Goal: Find specific page/section: Find specific page/section

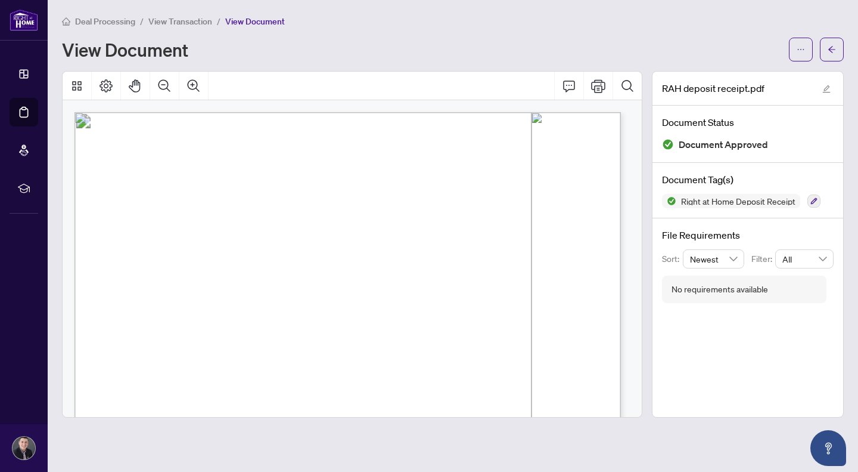
scroll to position [160, 0]
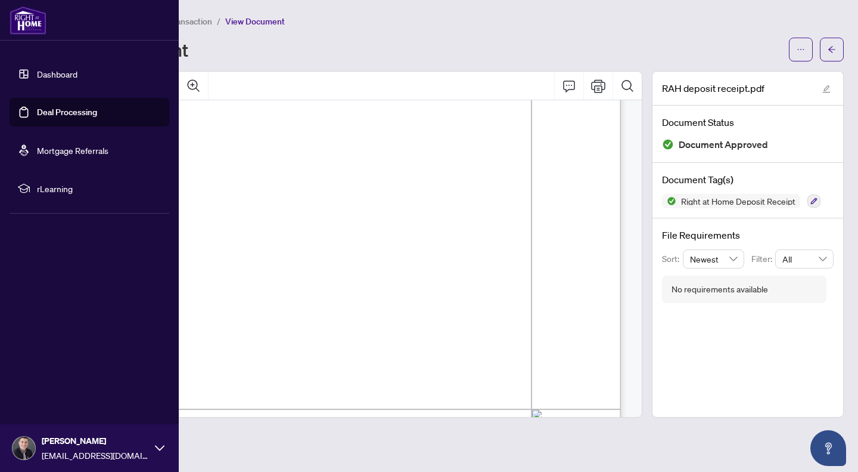
click at [37, 79] on link "Dashboard" at bounding box center [57, 74] width 41 height 11
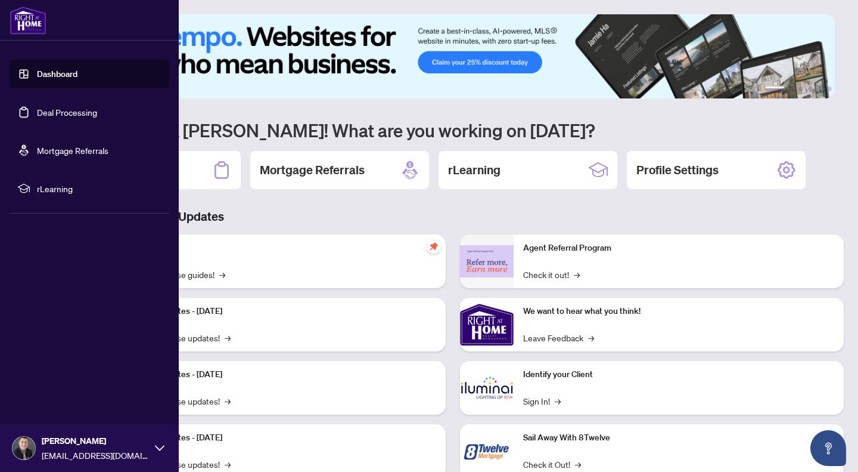
click at [48, 113] on link "Deal Processing" at bounding box center [67, 112] width 60 height 11
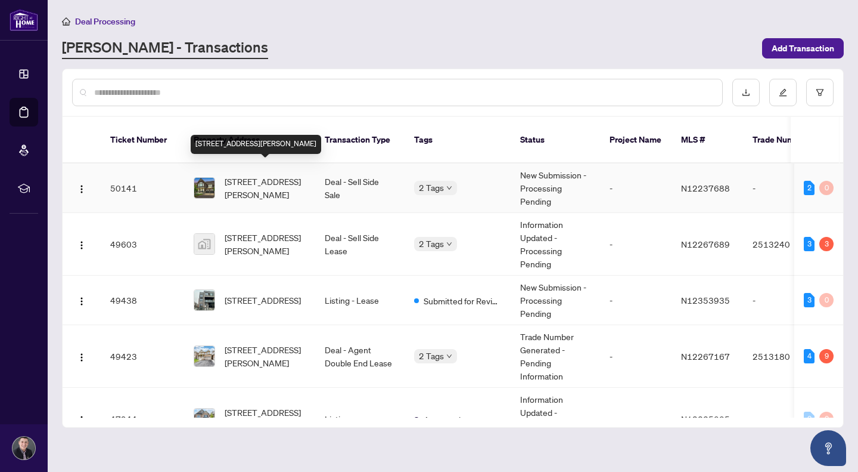
click at [284, 176] on span "[STREET_ADDRESS][PERSON_NAME]" at bounding box center [265, 188] width 81 height 26
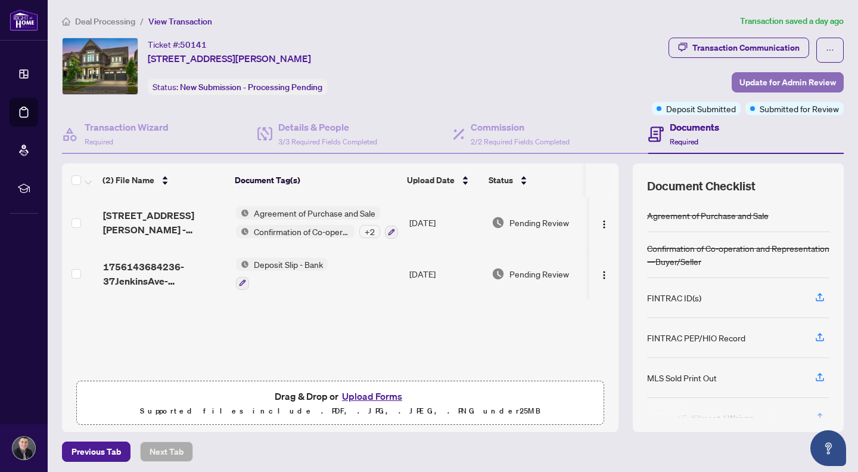
click at [748, 76] on span "Update for Admin Review" at bounding box center [788, 82] width 97 height 19
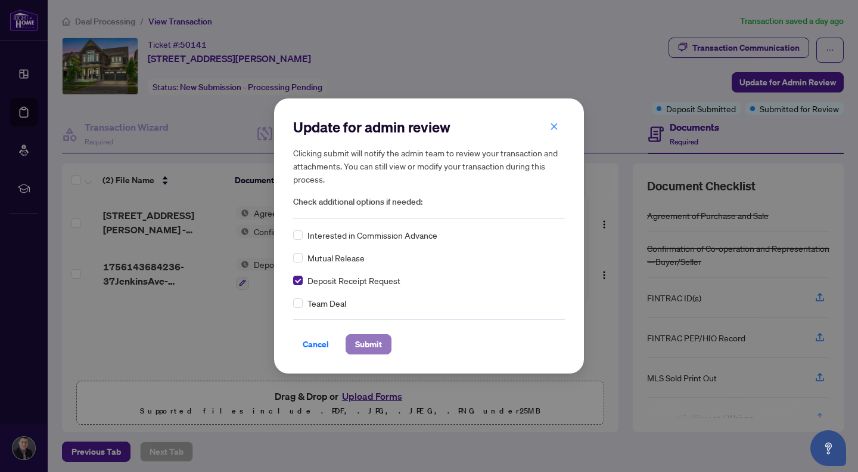
click at [384, 348] on button "Submit" at bounding box center [369, 344] width 46 height 20
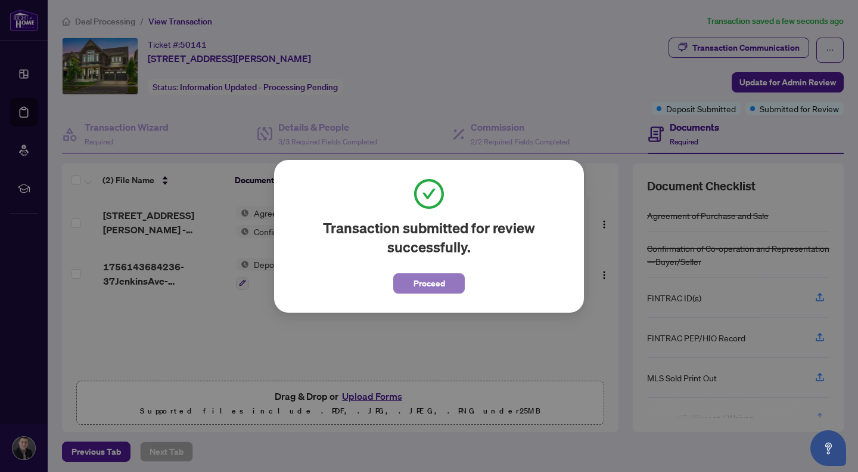
click at [442, 286] on span "Proceed" at bounding box center [430, 283] width 32 height 19
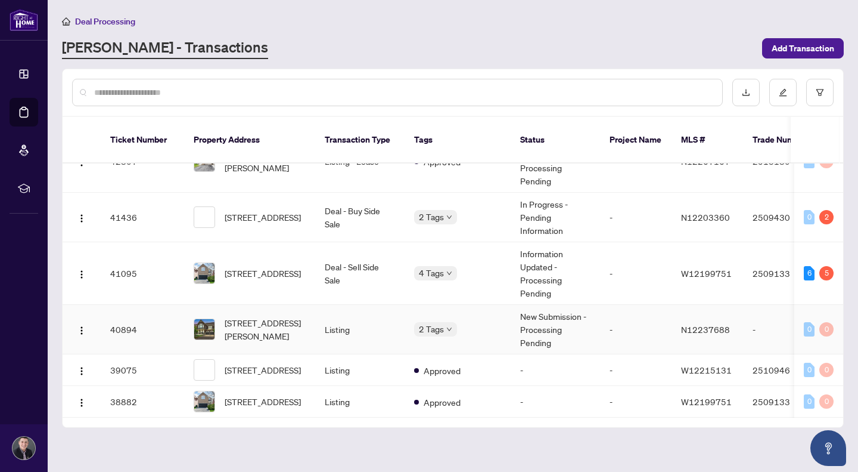
scroll to position [683, 0]
